Goal: Check status

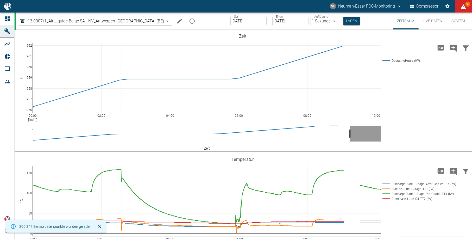
scroll to position [139, 0]
